Goal: Task Accomplishment & Management: Complete application form

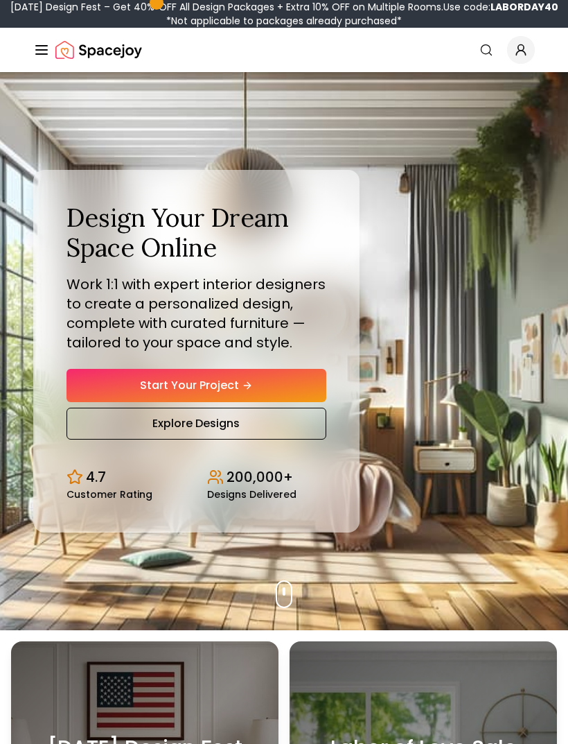
click at [121, 400] on link "Start Your Project" at bounding box center [197, 385] width 260 height 33
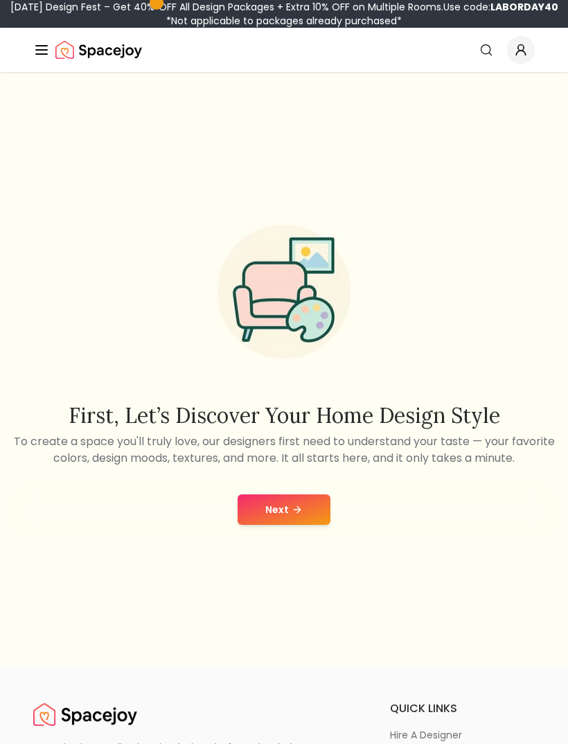
click at [298, 515] on icon at bounding box center [297, 509] width 11 height 11
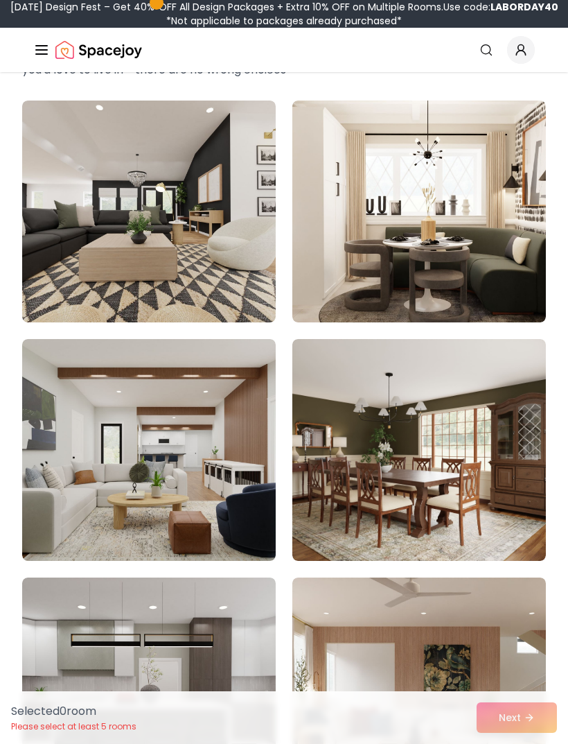
click at [461, 254] on img at bounding box center [420, 212] width 254 height 222
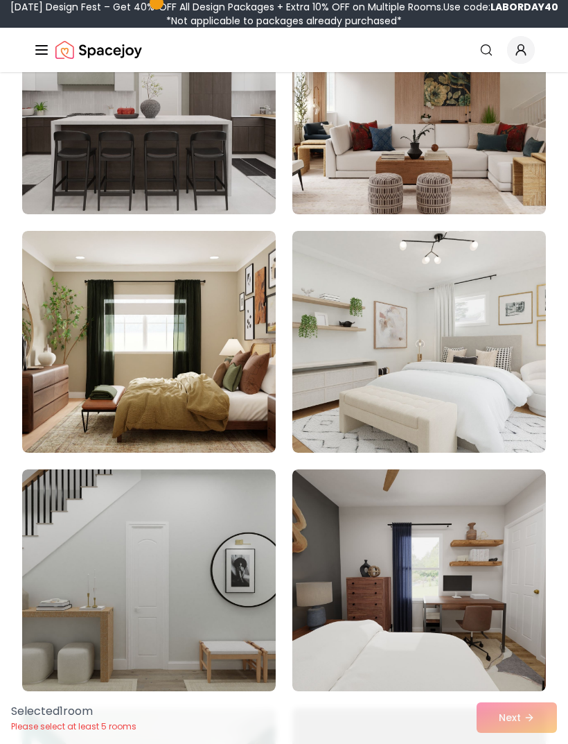
scroll to position [740, 0]
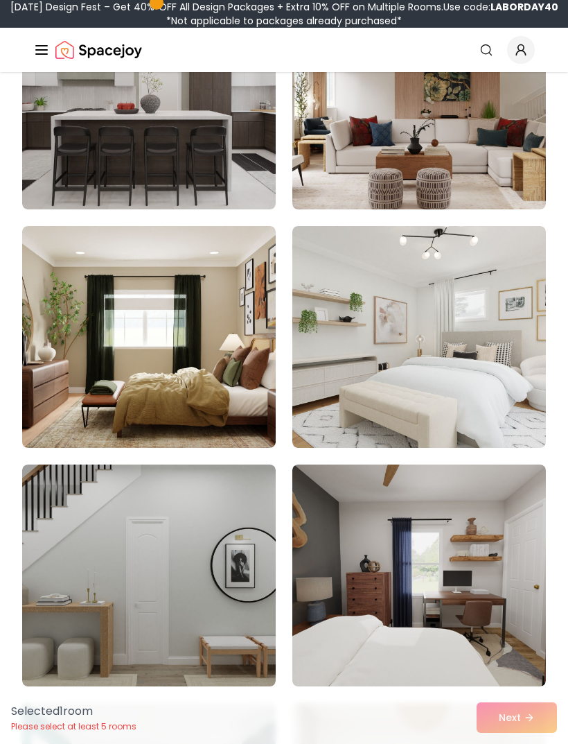
click at [216, 376] on img at bounding box center [149, 337] width 254 height 222
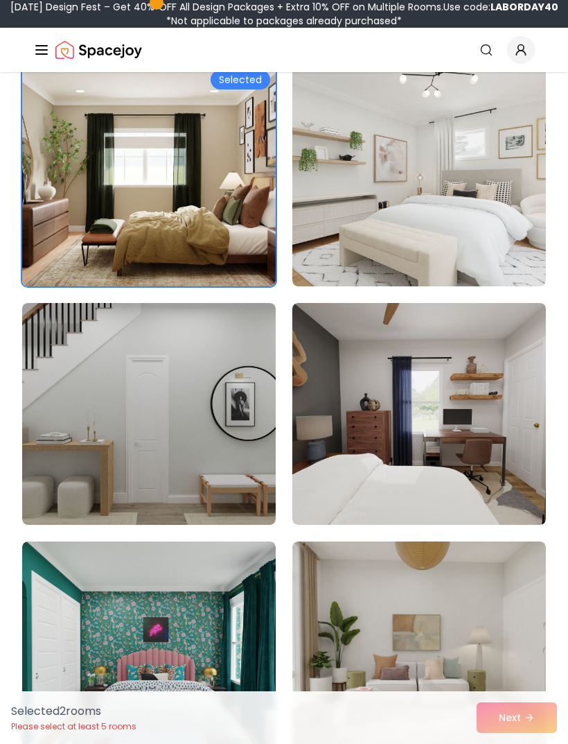
click at [209, 449] on img at bounding box center [149, 414] width 254 height 222
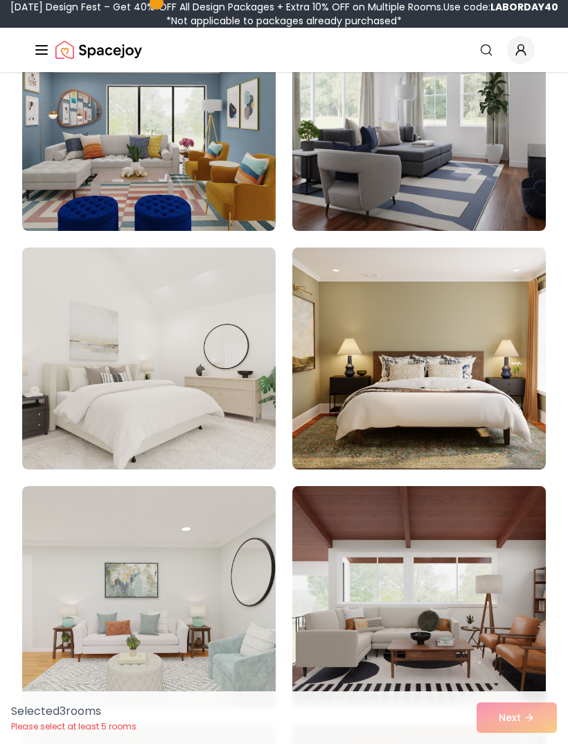
scroll to position [2165, 0]
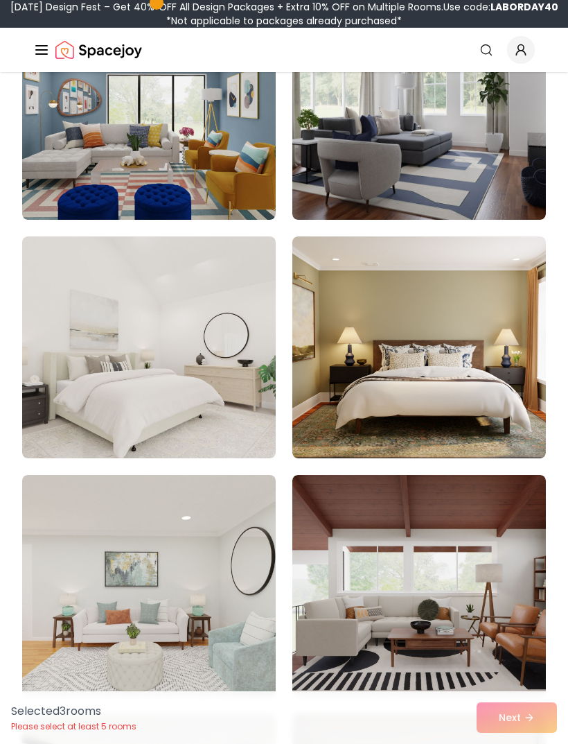
click at [469, 561] on img at bounding box center [420, 586] width 254 height 222
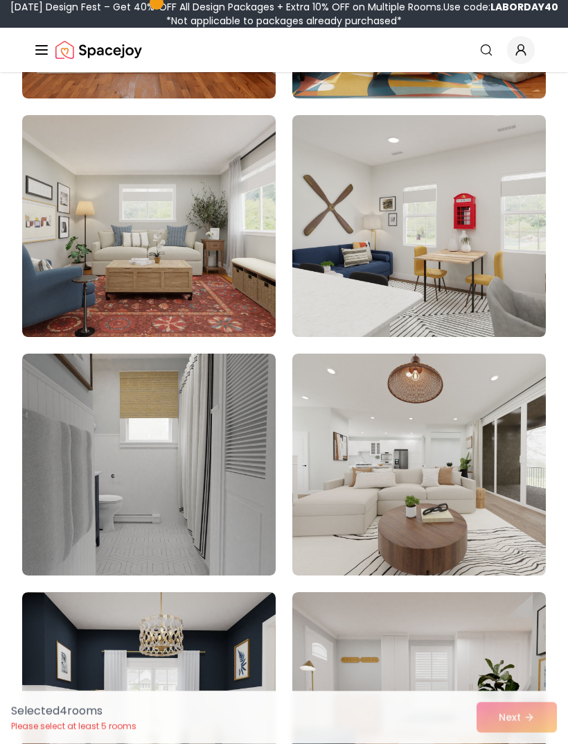
scroll to position [3232, 0]
